Goal: Navigation & Orientation: Find specific page/section

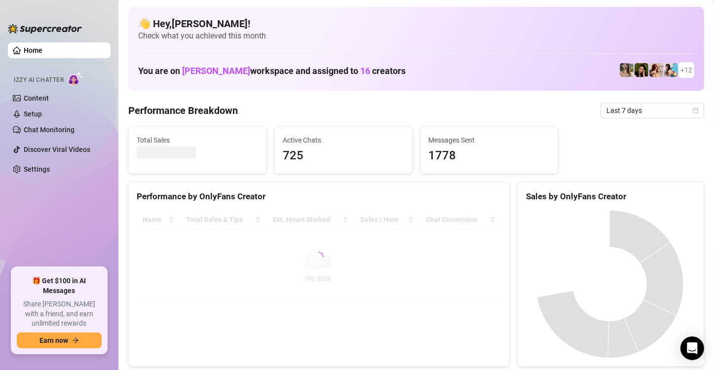
click at [80, 225] on ul "Home Izzy AI Chatter Content Setup Chat Monitoring Discover Viral Videos Settin…" at bounding box center [59, 151] width 103 height 225
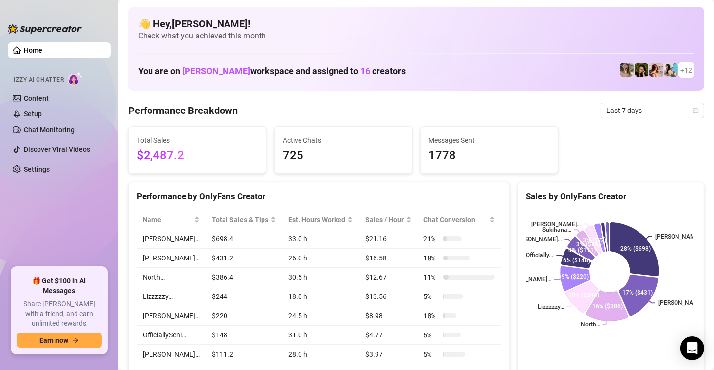
scroll to position [197, 0]
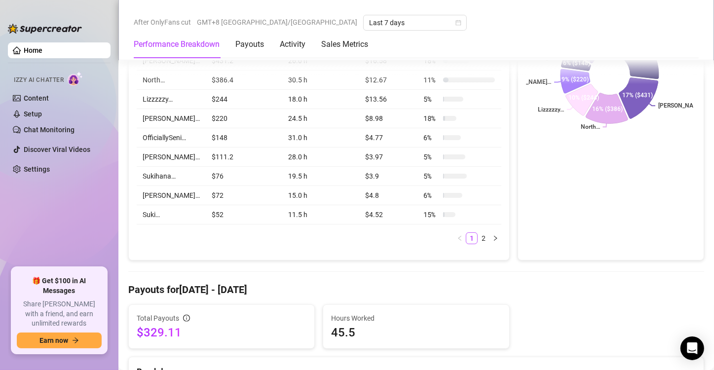
click at [58, 200] on ul "Home Izzy AI Chatter Content Setup Chat Monitoring Discover Viral Videos Settin…" at bounding box center [59, 151] width 103 height 225
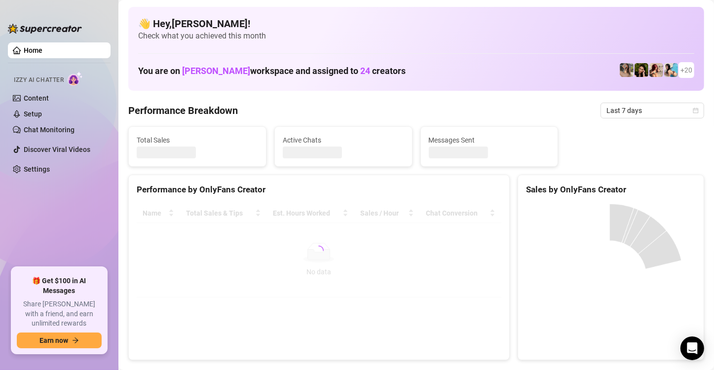
click at [40, 236] on ul "Home Izzy AI Chatter Content Setup Chat Monitoring Discover Viral Videos Settin…" at bounding box center [59, 151] width 103 height 225
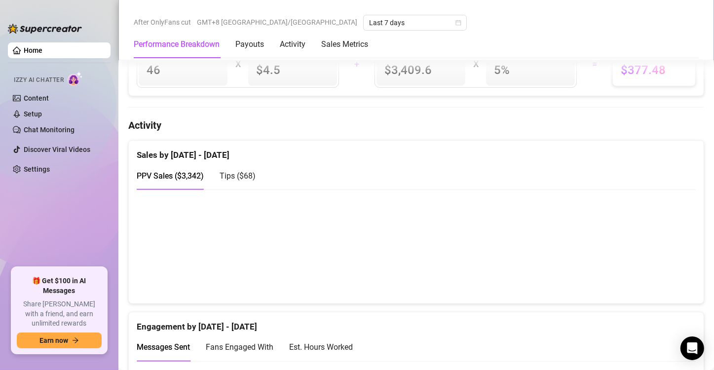
scroll to position [543, 0]
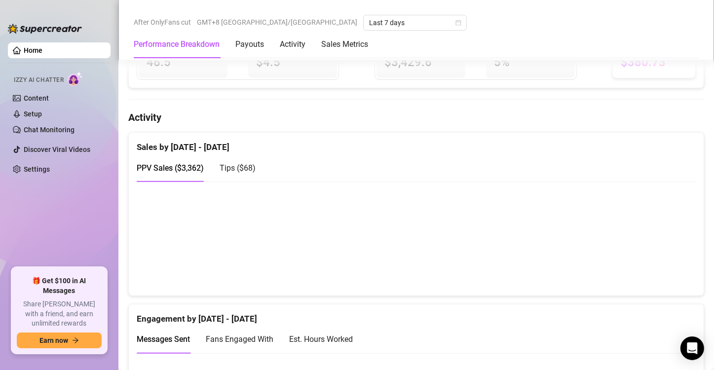
scroll to position [642, 0]
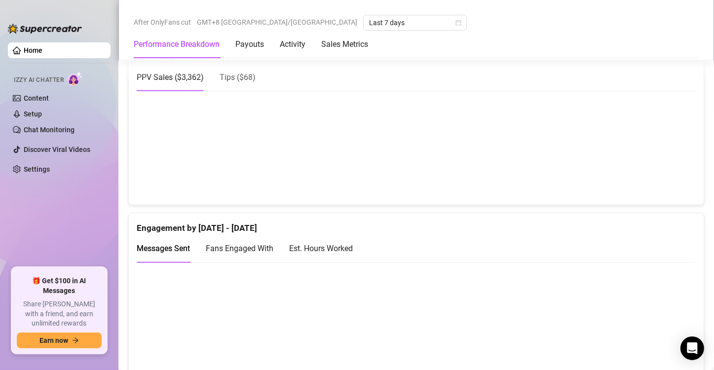
click at [658, 177] on canvas at bounding box center [412, 147] width 551 height 99
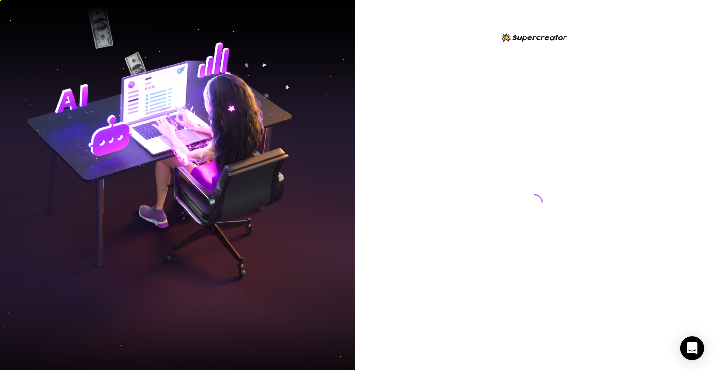
click at [68, 127] on img at bounding box center [177, 185] width 355 height 446
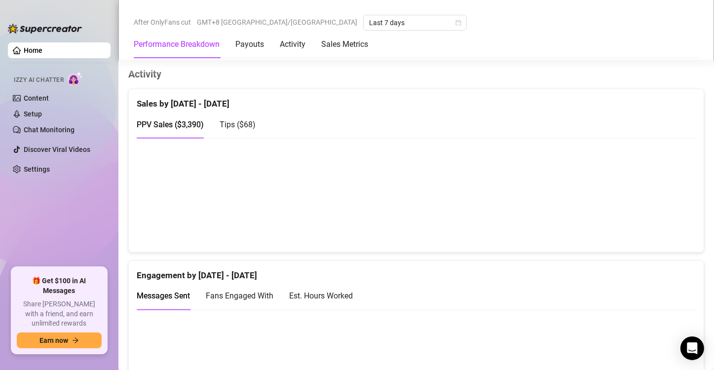
scroll to position [592, 0]
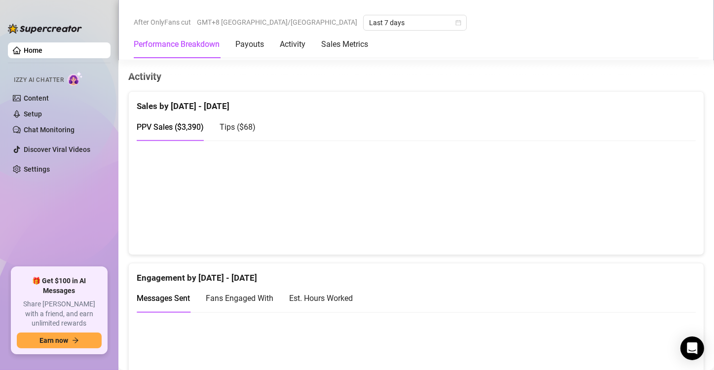
scroll to position [592, 0]
click at [661, 223] on canvas at bounding box center [412, 197] width 551 height 99
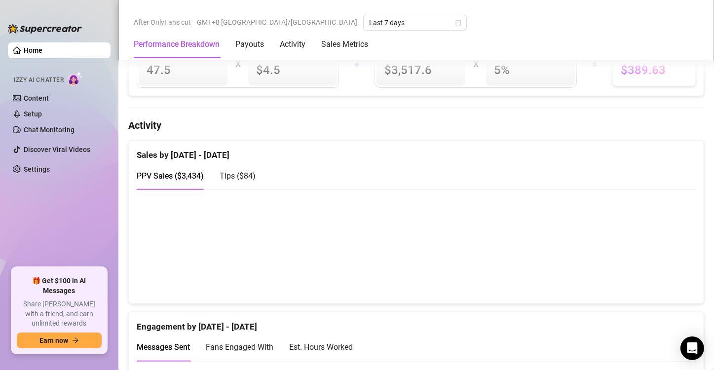
click at [657, 316] on div "Engagement by [DATE] - [DATE]" at bounding box center [416, 323] width 559 height 21
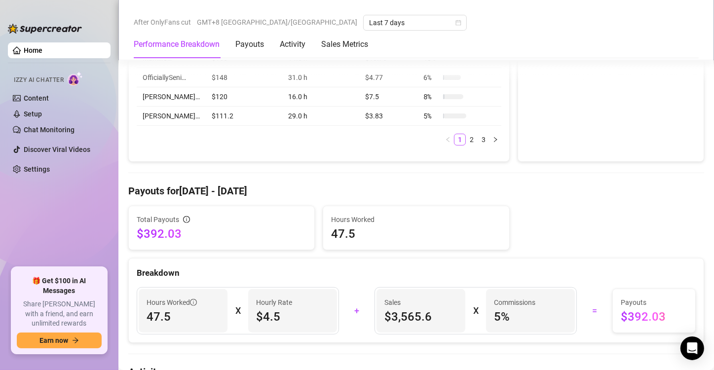
scroll to position [543, 0]
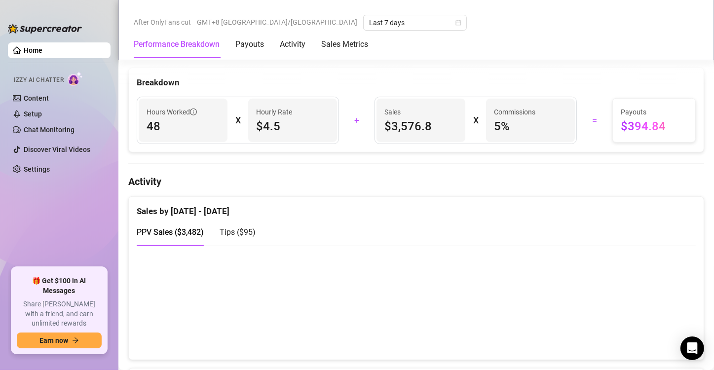
scroll to position [494, 0]
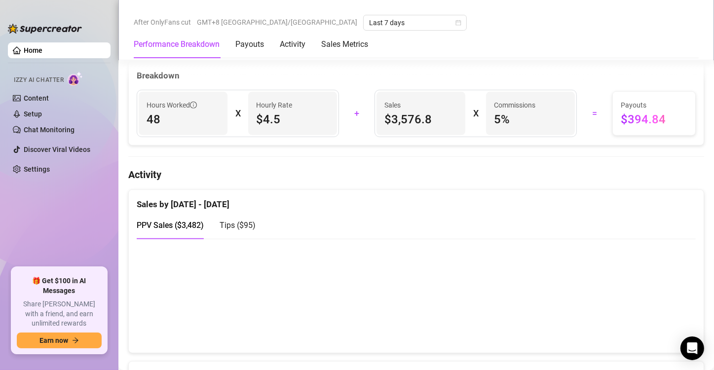
click at [235, 222] on span "Tips ( $95 )" at bounding box center [238, 225] width 36 height 9
click at [186, 225] on span "PPV Sales ( $3,482 )" at bounding box center [170, 225] width 67 height 9
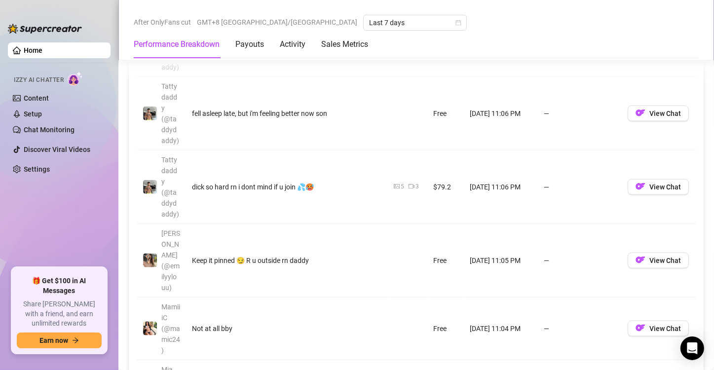
scroll to position [1136, 0]
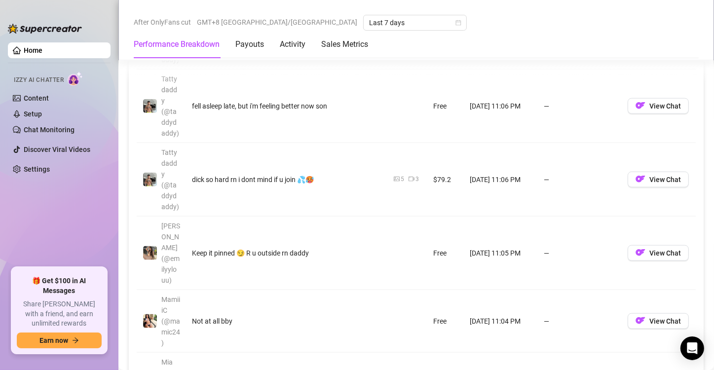
click at [51, 205] on ul "Home Izzy AI Chatter Content Setup Chat Monitoring Discover Viral Videos Settin…" at bounding box center [59, 151] width 103 height 225
